Goal: Information Seeking & Learning: Understand process/instructions

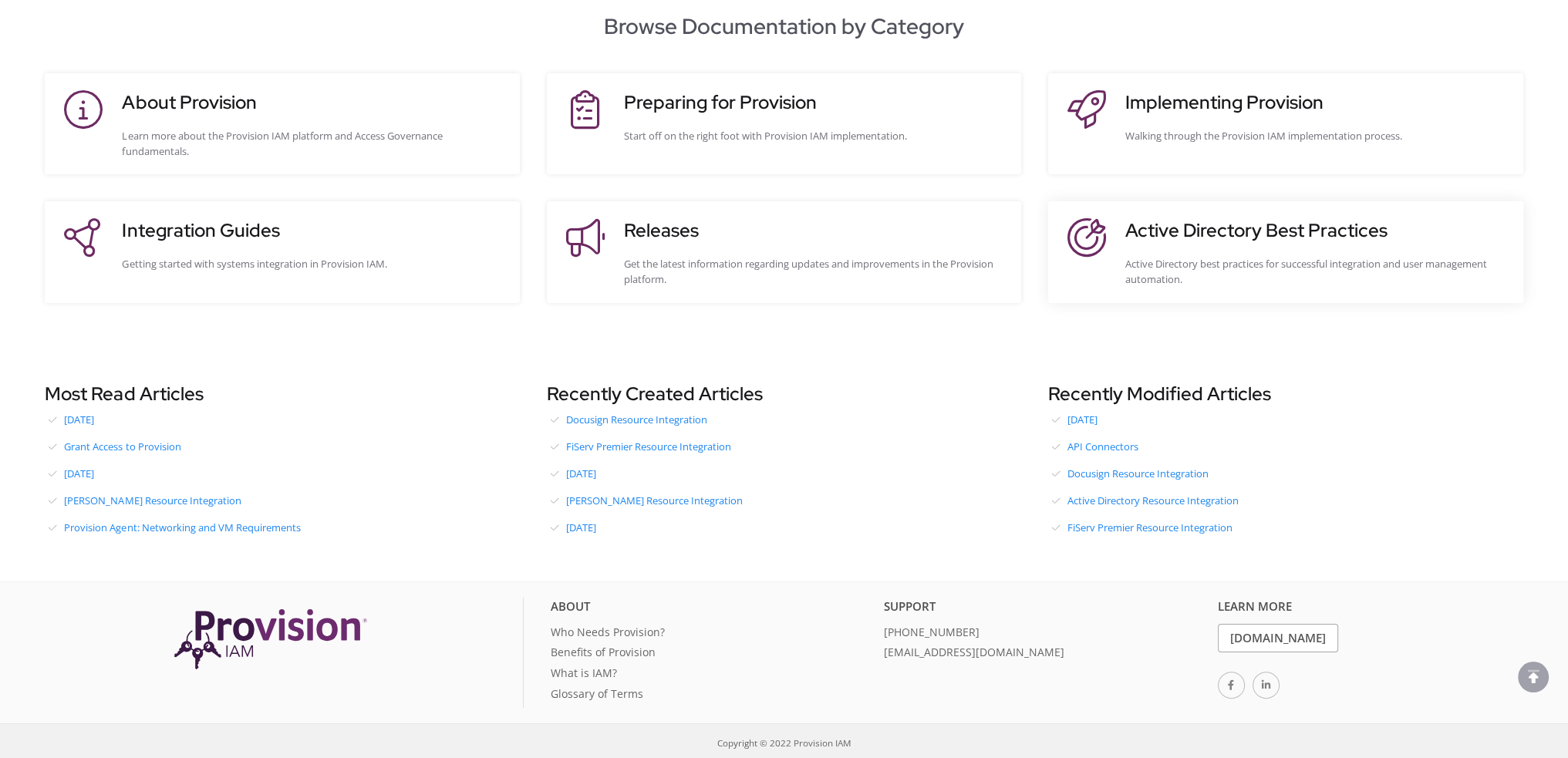
scroll to position [311, 0]
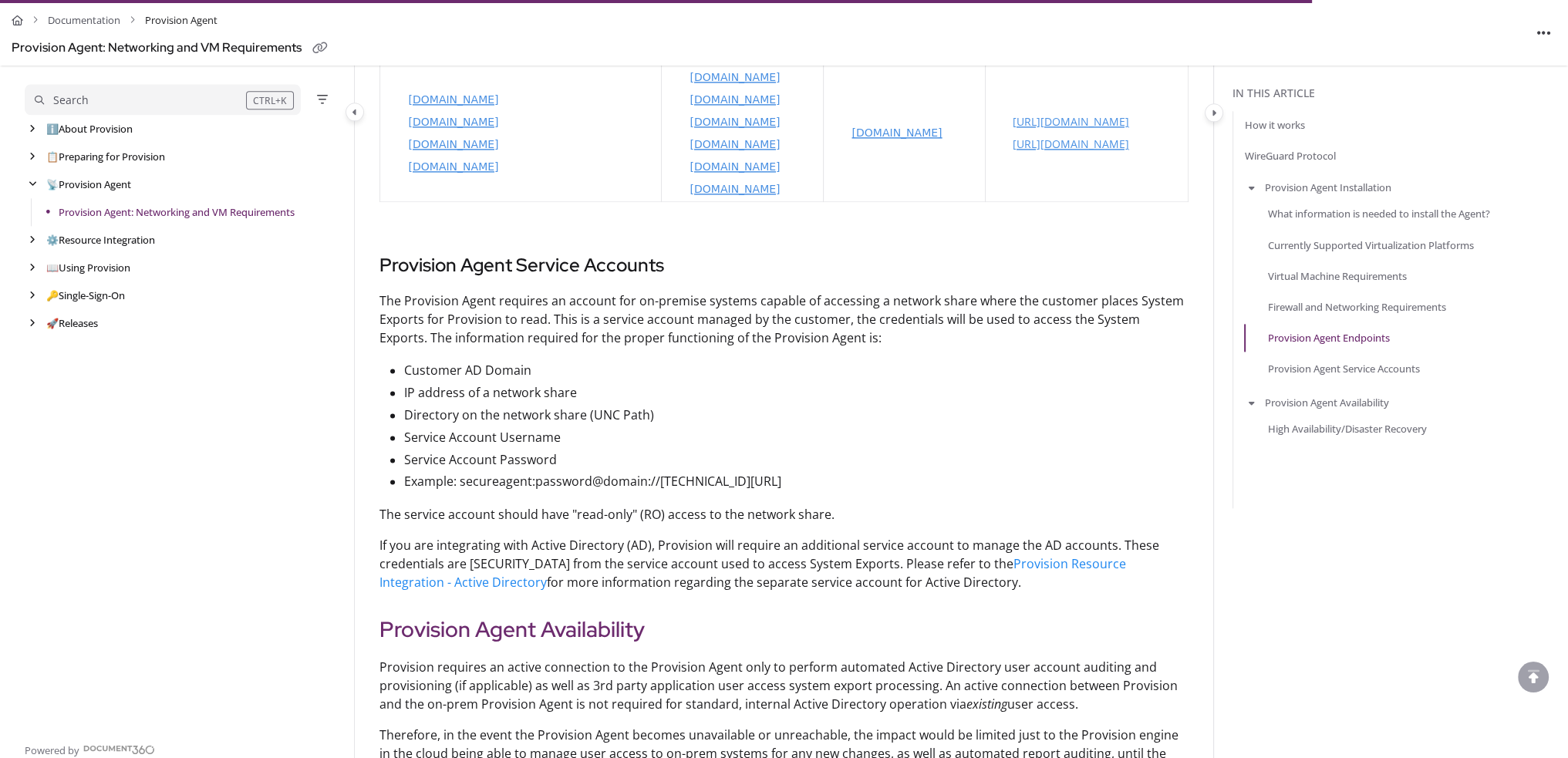
scroll to position [2698, 0]
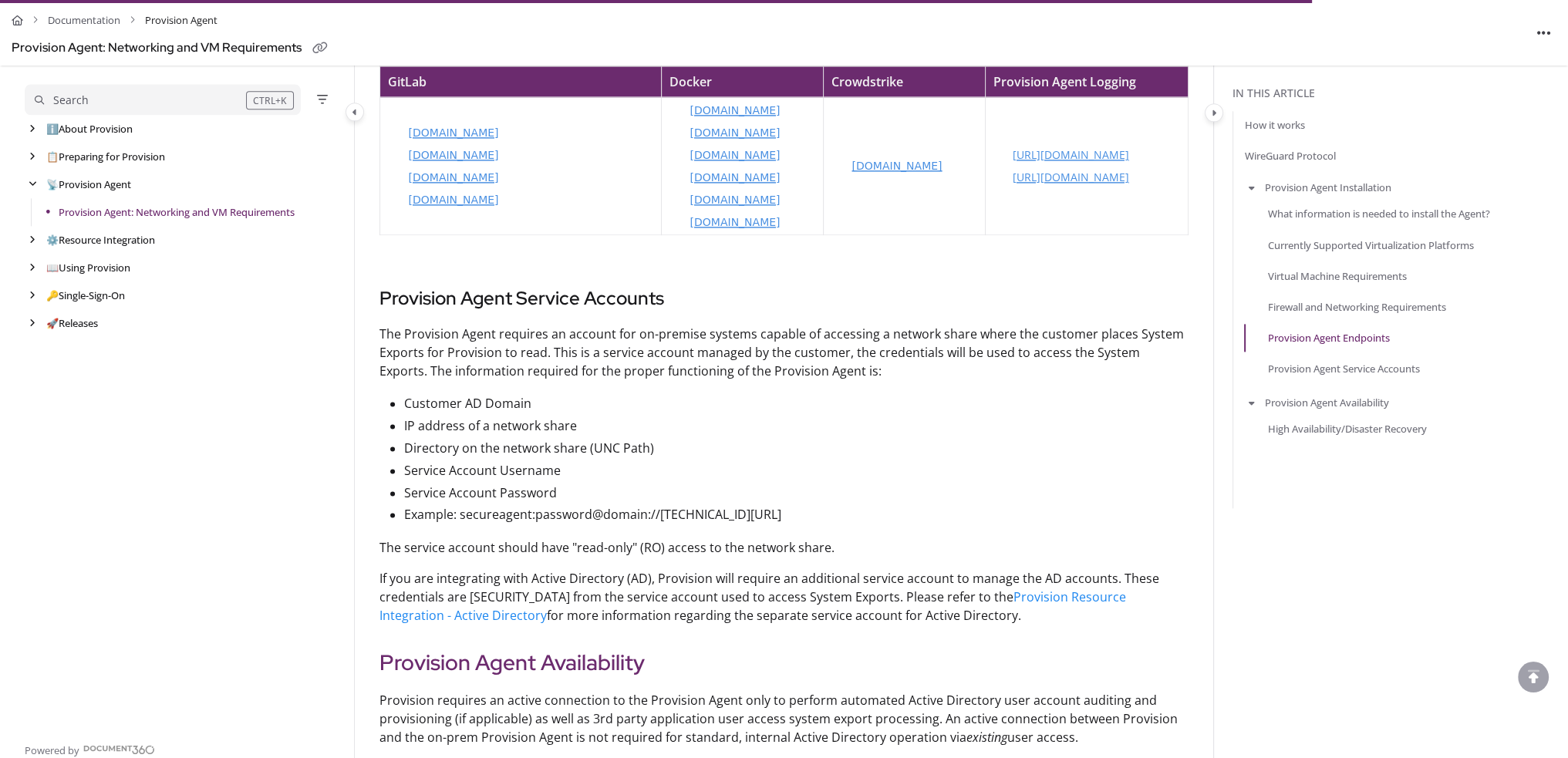
click at [904, 548] on p "The service account should have "read-only" (RO) access to the network share." at bounding box center [784, 547] width 810 height 19
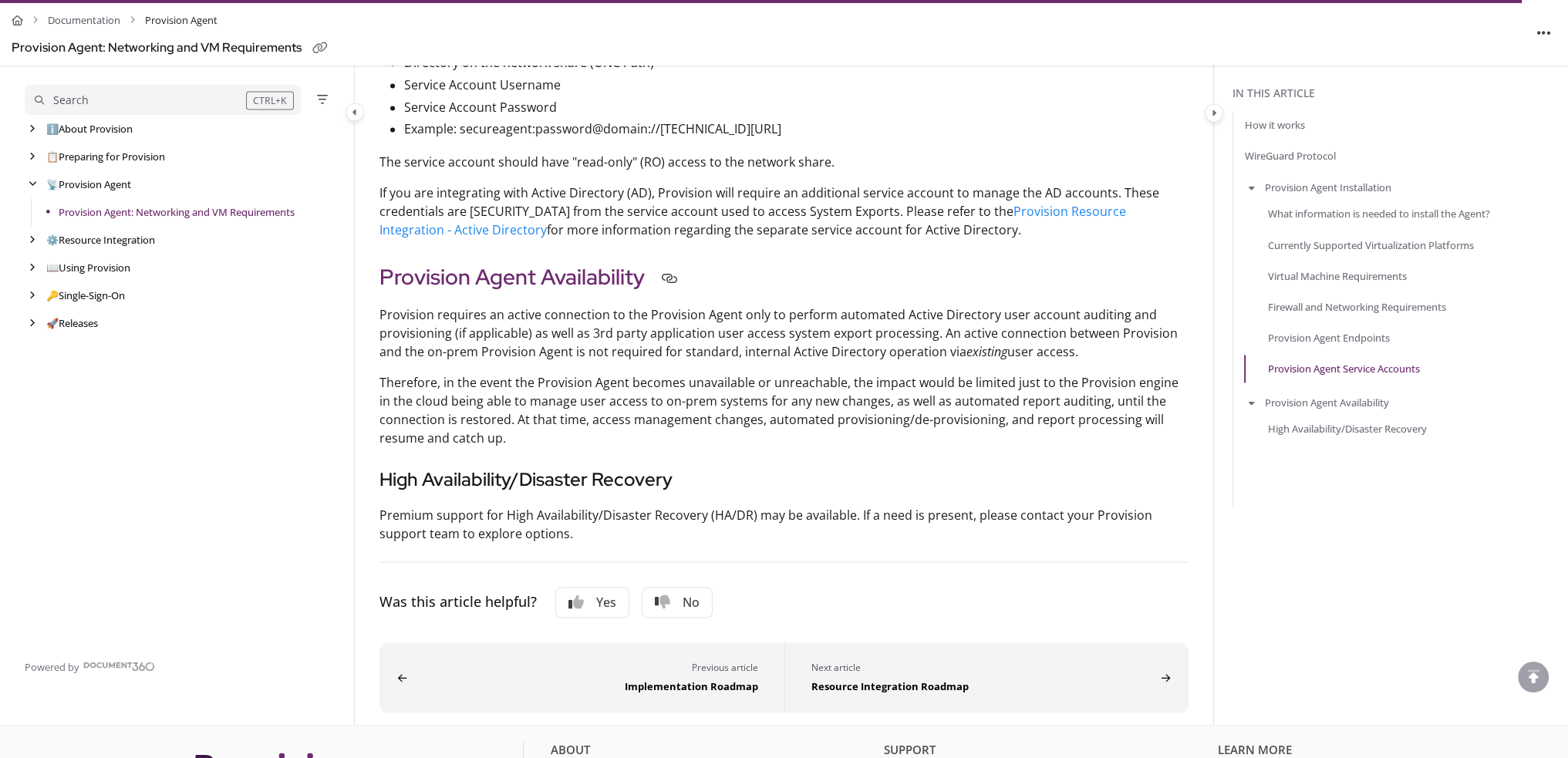
scroll to position [3225, 0]
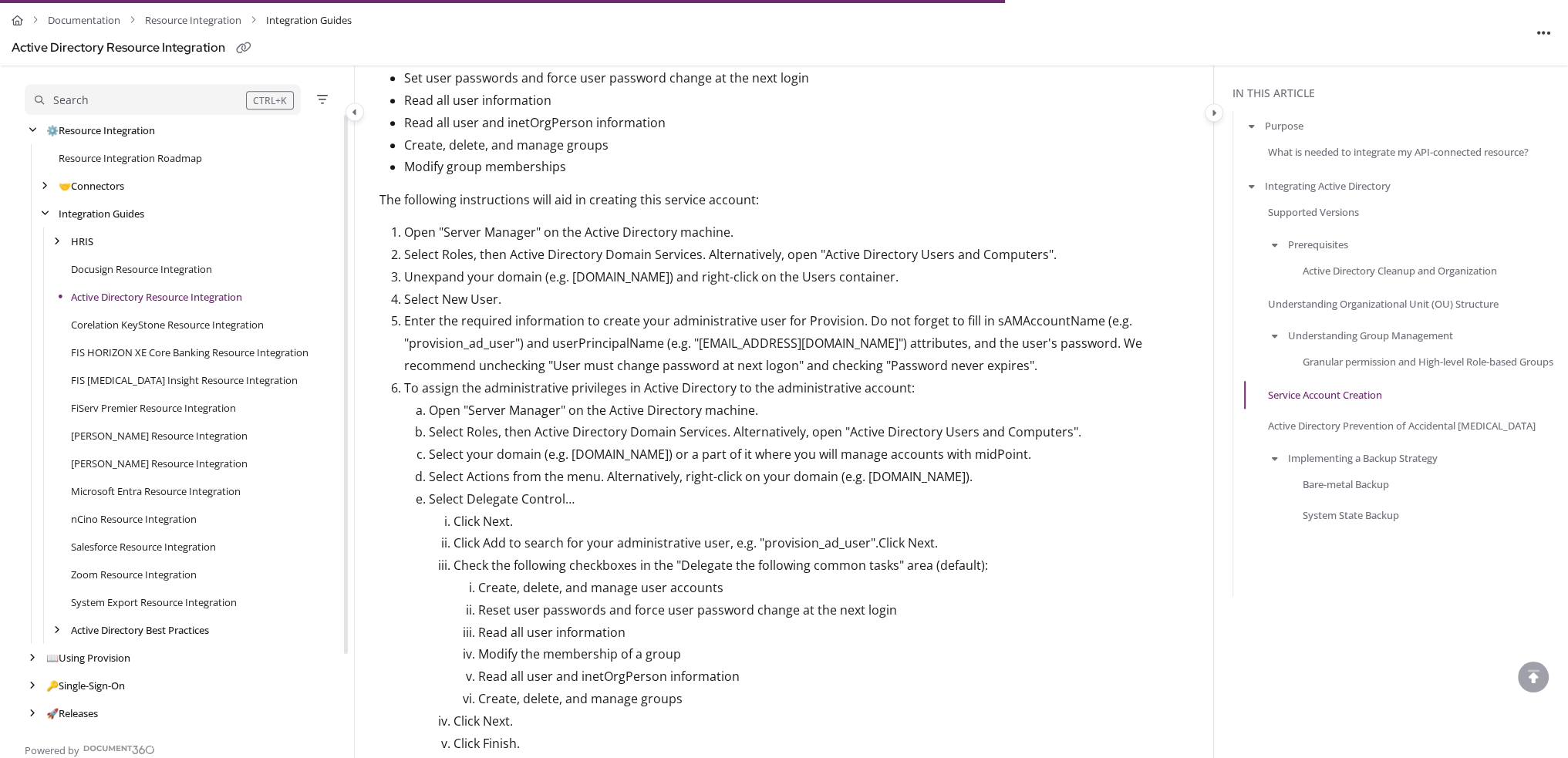
scroll to position [2344, 0]
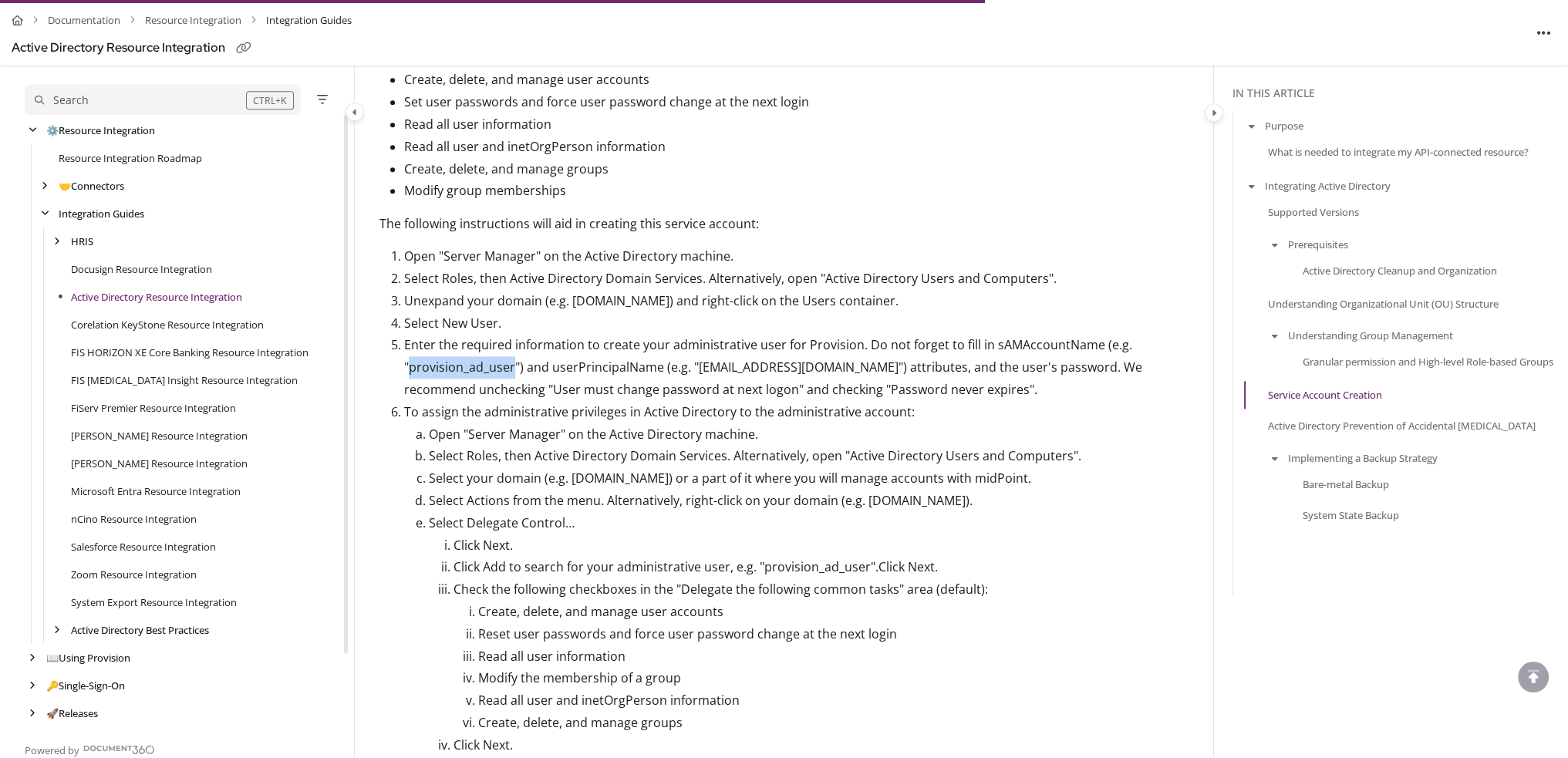
drag, startPoint x: 512, startPoint y: 364, endPoint x: 411, endPoint y: 365, distance: 101.0
click at [411, 365] on p "Enter the required information to create your administrative user for Provision…" at bounding box center [796, 367] width 785 height 66
click at [932, 99] on p "Set user passwords and force user password change at the next login" at bounding box center [796, 102] width 785 height 22
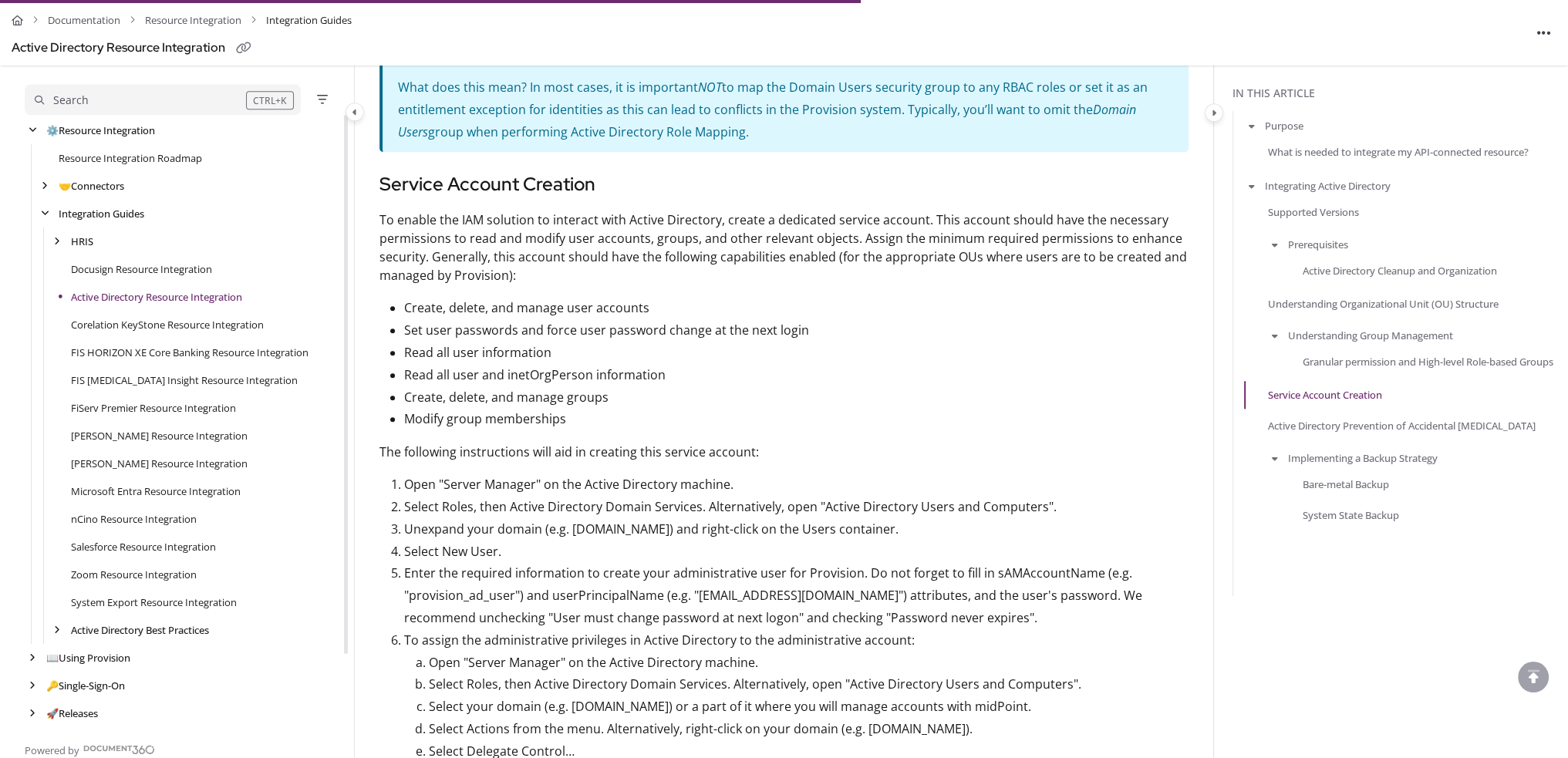
scroll to position [1959, 0]
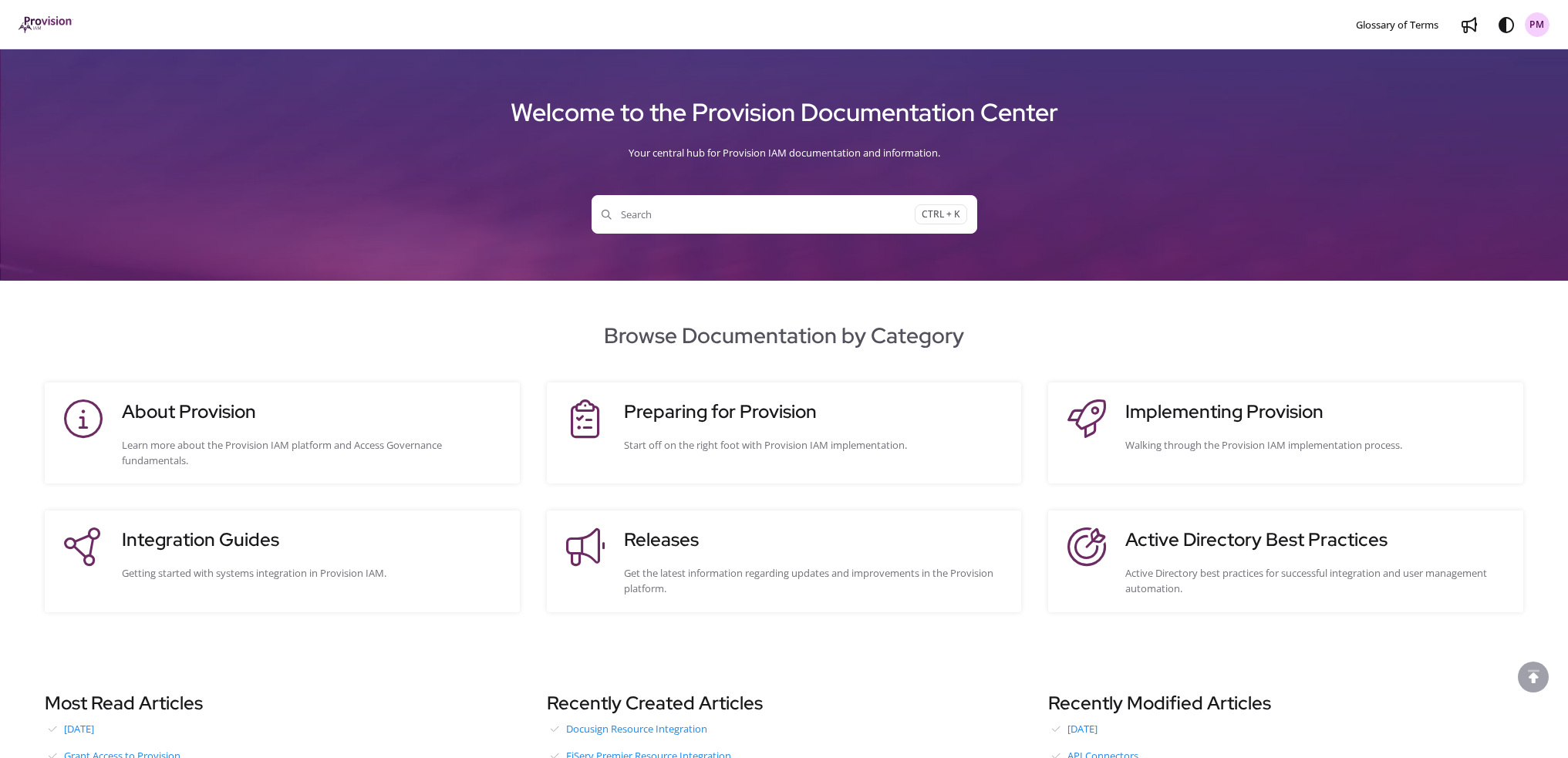
scroll to position [311, 0]
